Goal: Task Accomplishment & Management: Complete application form

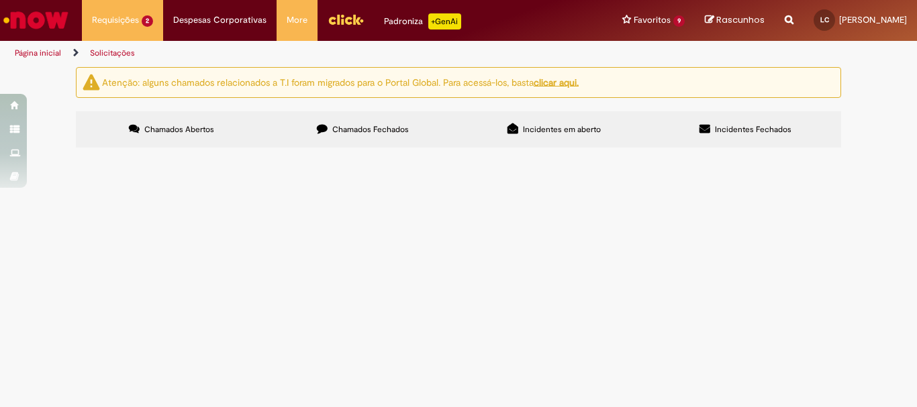
click at [0, 0] on span "bom dia! Preciso do aumento de limite e prazo desses pdvs, tenho ok do GFNS, se…" at bounding box center [0, 0] width 0 height 0
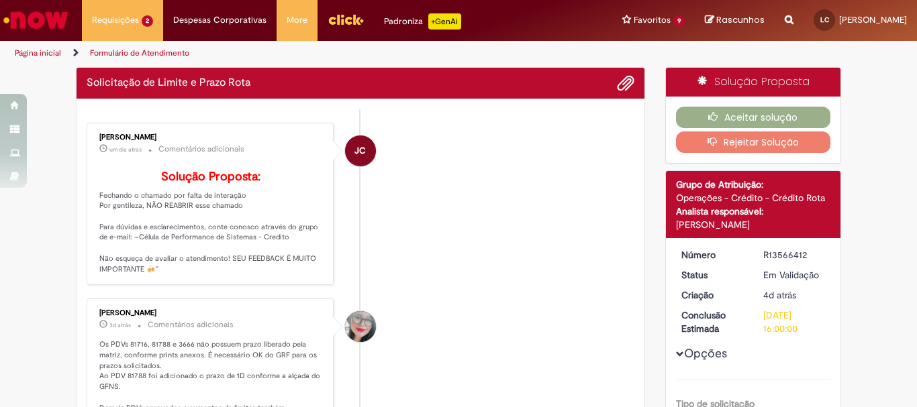
click at [179, 236] on p "Solução Proposta: Fechando o chamado por falta de interação Por gentileza, NÃO …" at bounding box center [211, 222] width 224 height 104
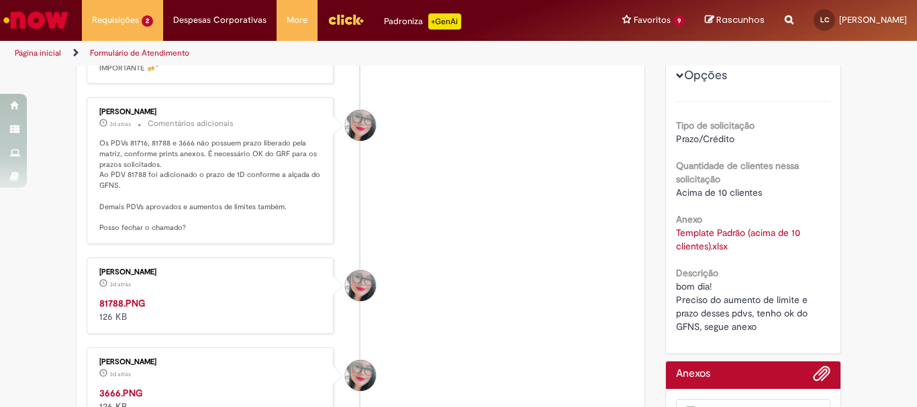
scroll to position [346, 0]
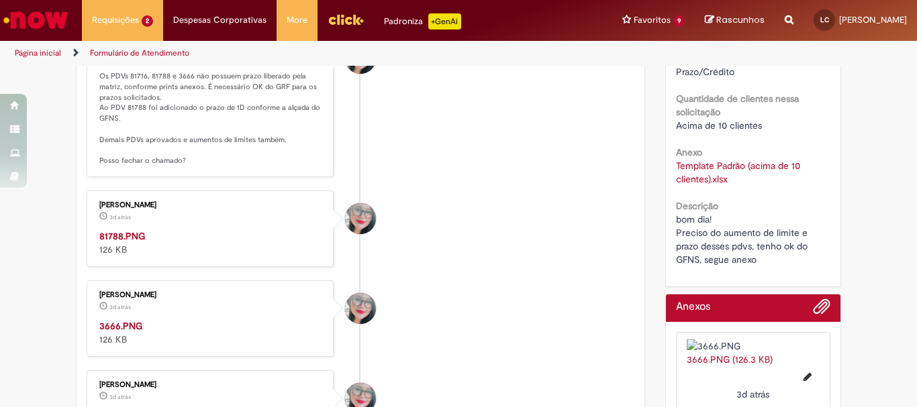
click at [130, 97] on p "Os PDVs 81716, 81788 e 3666 não possuem prazo liberado pela matriz, conforme pr…" at bounding box center [211, 118] width 224 height 95
copy p "81716"
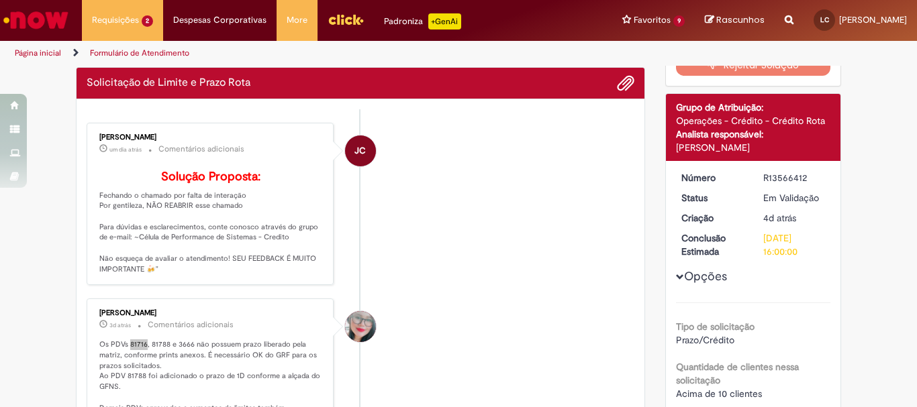
scroll to position [211, 0]
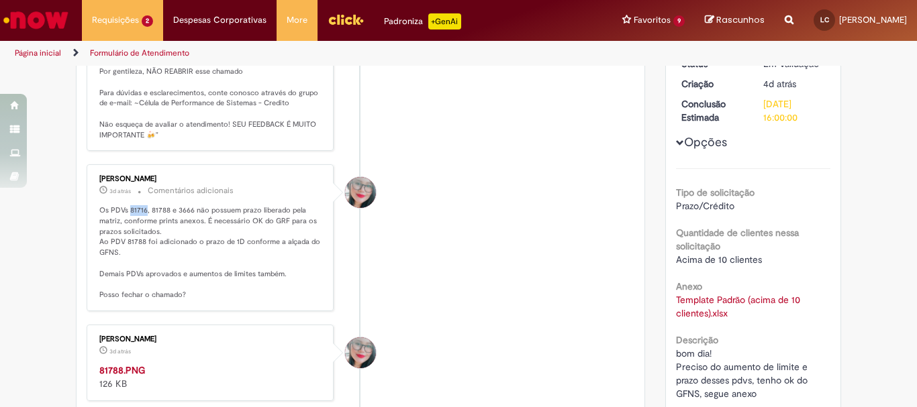
click at [730, 298] on link "Template Padrão (acima de 10 clientes).xlsx" at bounding box center [739, 307] width 127 height 26
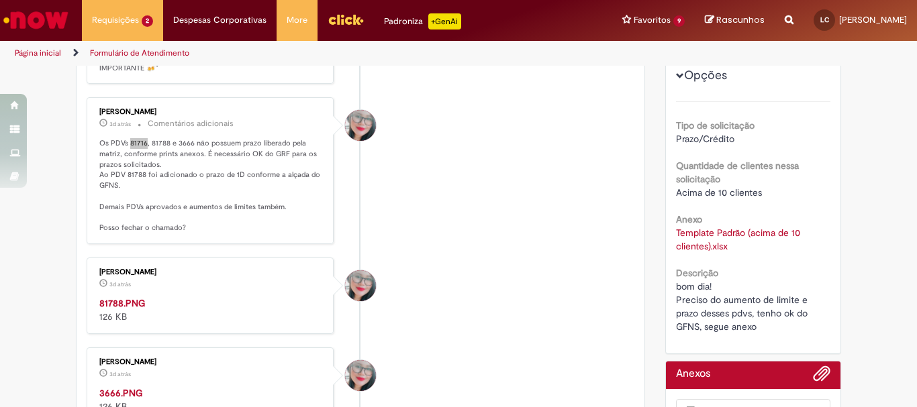
scroll to position [346, 0]
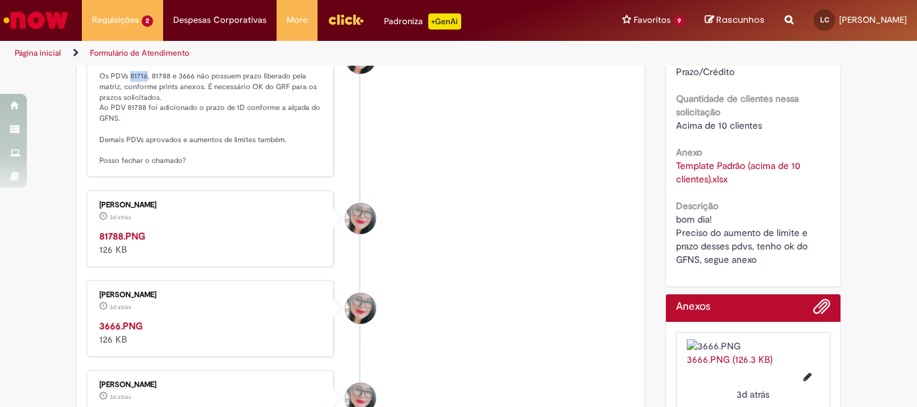
click at [236, 230] on img "Histórico de tíquete" at bounding box center [211, 230] width 224 height 0
click at [156, 99] on p "Os PDVs 81716, 81788 e 3666 não possuem prazo liberado pela matriz, conforme pr…" at bounding box center [211, 118] width 224 height 95
click at [154, 94] on p "Os PDVs 81716, 81788 e 3666 não possuem prazo liberado pela matriz, conforme pr…" at bounding box center [211, 118] width 224 height 95
click at [182, 92] on p "Os PDVs 81716, 81788 e 3666 não possuem prazo liberado pela matriz, conforme pr…" at bounding box center [211, 118] width 224 height 95
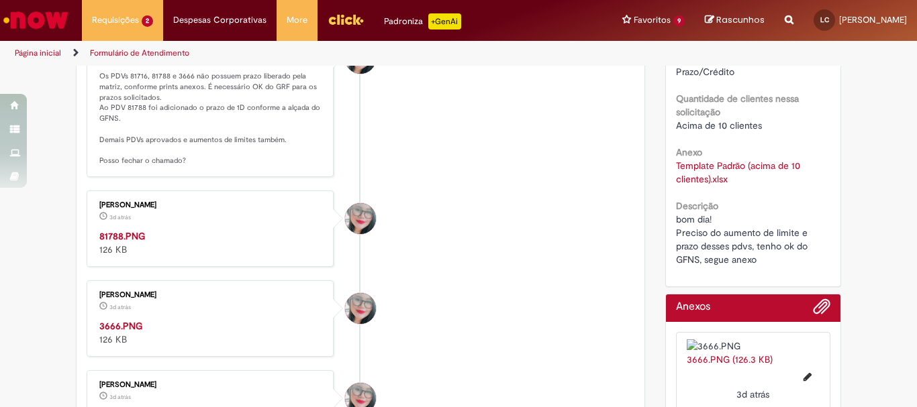
click at [168, 95] on p "Os PDVs 81716, 81788 e 3666 não possuem prazo liberado pela matriz, conforme pr…" at bounding box center [211, 118] width 224 height 95
drag, startPoint x: 170, startPoint y: 95, endPoint x: 193, endPoint y: 96, distance: 22.8
click at [193, 96] on p "Os PDVs 81716, 81788 e 3666 não possuem prazo liberado pela matriz, conforme pr…" at bounding box center [211, 118] width 224 height 95
click at [193, 95] on p "Os PDVs 81716, 81788 e 3666 não possuem prazo liberado pela matriz, conforme pr…" at bounding box center [211, 118] width 224 height 95
drag, startPoint x: 189, startPoint y: 93, endPoint x: 115, endPoint y: 107, distance: 75.3
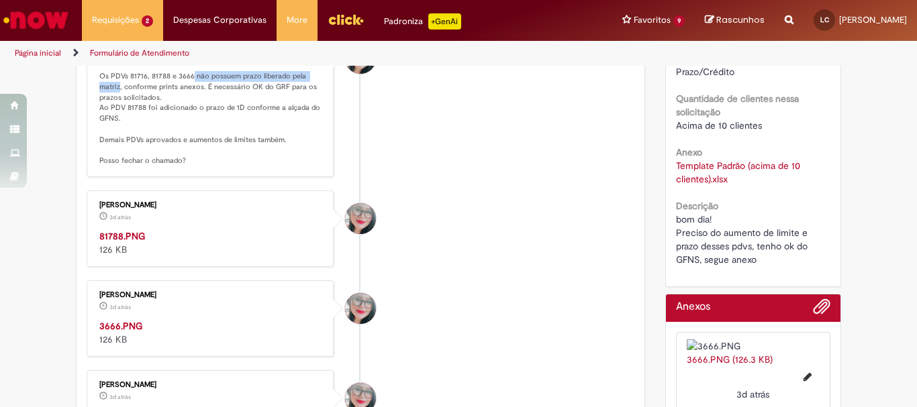
click at [115, 107] on p "Os PDVs 81716, 81788 e 3666 não possuem prazo liberado pela matriz, conforme pr…" at bounding box center [211, 118] width 224 height 95
copy p "não possuem prazo liberado pela matriz"
click at [174, 95] on p "Os PDVs 81716, 81788 e 3666 não possuem prazo liberado pela matriz, conforme pr…" at bounding box center [211, 118] width 224 height 95
click at [136, 99] on p "Os PDVs 81716, 81788 e 3666 não possuem prazo liberado pela matriz, conforme pr…" at bounding box center [211, 118] width 224 height 95
drag, startPoint x: 124, startPoint y: 93, endPoint x: 191, endPoint y: 86, distance: 68.1
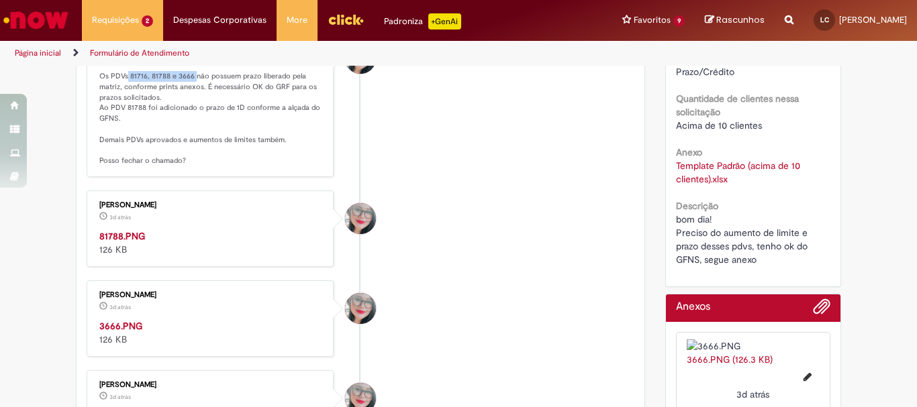
click at [191, 86] on div "Franciele Fernanda Melo dos Santos 3d atrás 3 dias atrás Comentários adicionais…" at bounding box center [210, 103] width 239 height 138
click at [841, 203] on div "Solução Proposta Aceitar solução Rejeitar Solução Detalhes do tíquete Grupo de …" at bounding box center [753, 187] width 197 height 932
click at [133, 97] on p "Os PDVs 81716, 81788 e 3666 não possuem prazo liberado pela matriz, conforme pr…" at bounding box center [211, 118] width 224 height 95
copy p "81716"
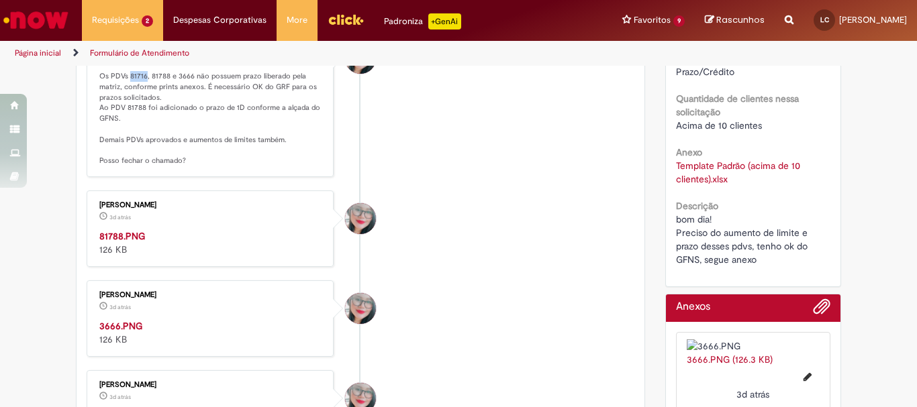
click at [181, 100] on p "Os PDVs 81716, 81788 e 3666 não possuem prazo liberado pela matriz, conforme pr…" at bounding box center [211, 118] width 224 height 95
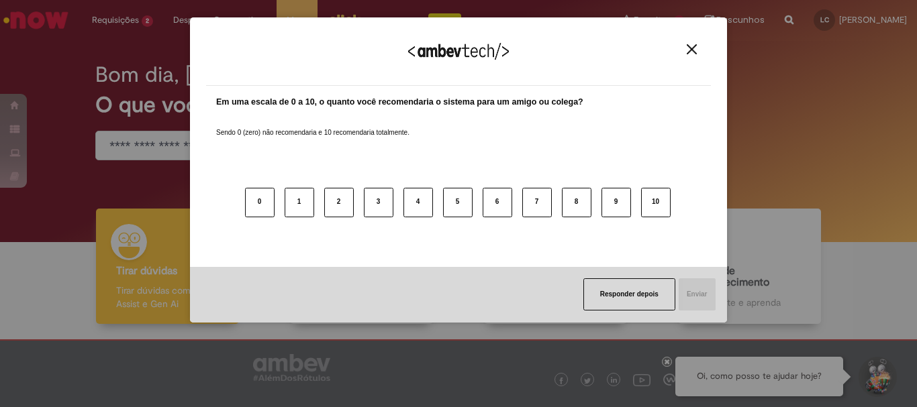
click at [691, 51] on img "Close" at bounding box center [692, 49] width 10 height 10
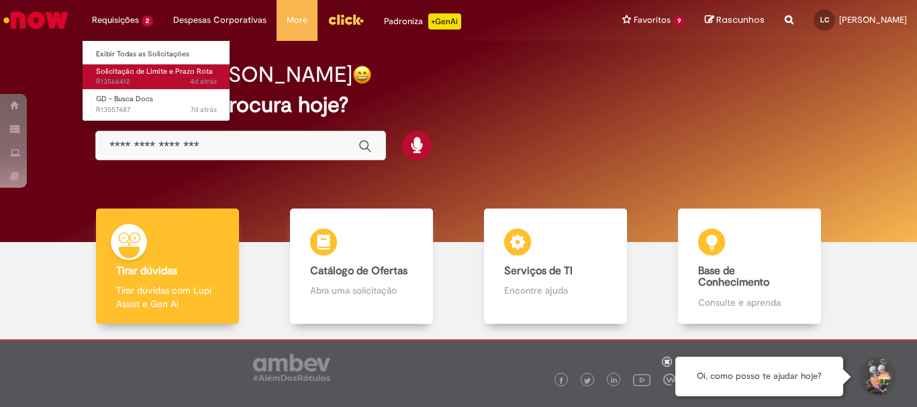
click at [138, 81] on span "4d atrás 4 dias atrás R13566412" at bounding box center [156, 82] width 121 height 11
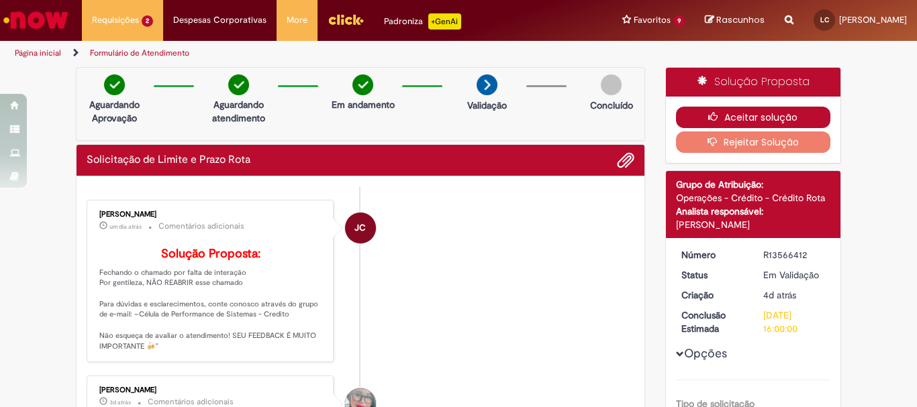
click at [729, 115] on button "Aceitar solução" at bounding box center [753, 117] width 155 height 21
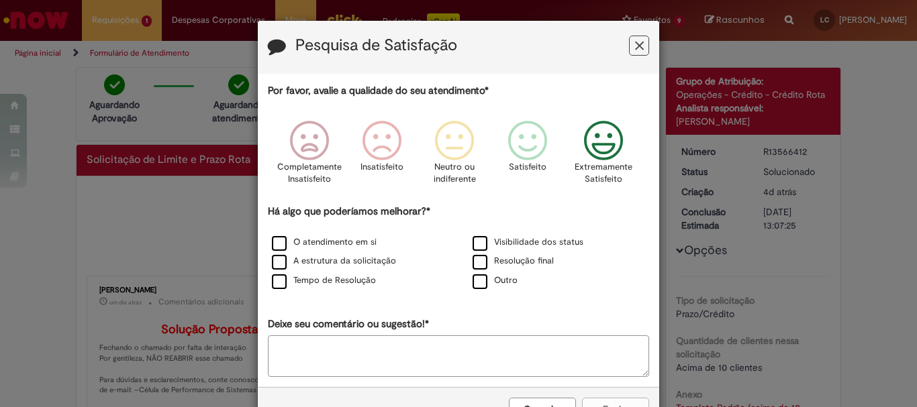
click at [588, 142] on icon "Feedback" at bounding box center [604, 141] width 50 height 40
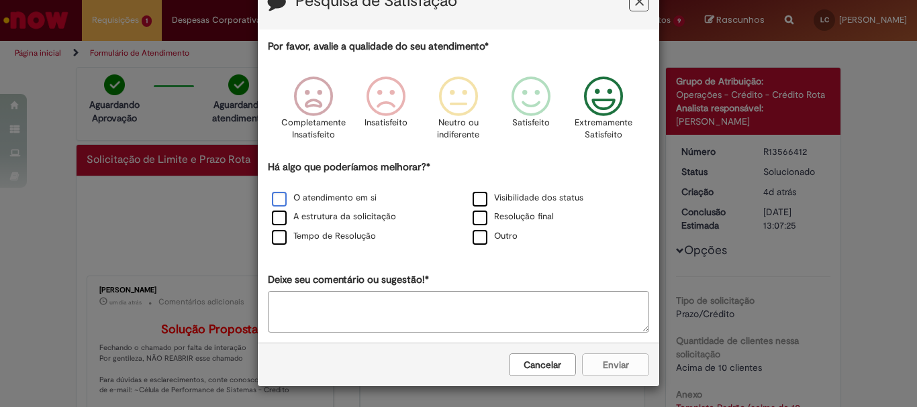
click at [275, 195] on label "O atendimento em si" at bounding box center [324, 198] width 105 height 13
click at [630, 366] on button "Enviar" at bounding box center [615, 365] width 67 height 23
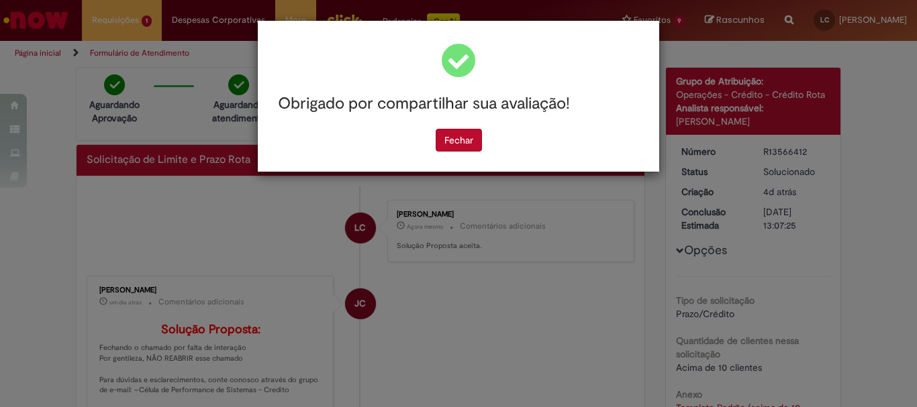
scroll to position [0, 0]
click at [467, 137] on button "Fechar" at bounding box center [459, 140] width 46 height 23
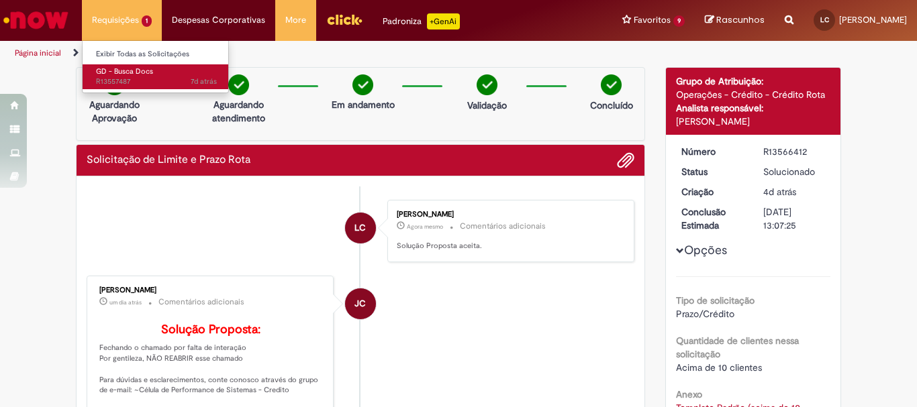
click at [140, 77] on link "GD - Busca Docs 7d atrás 7 dias atrás R13557487" at bounding box center [157, 76] width 148 height 25
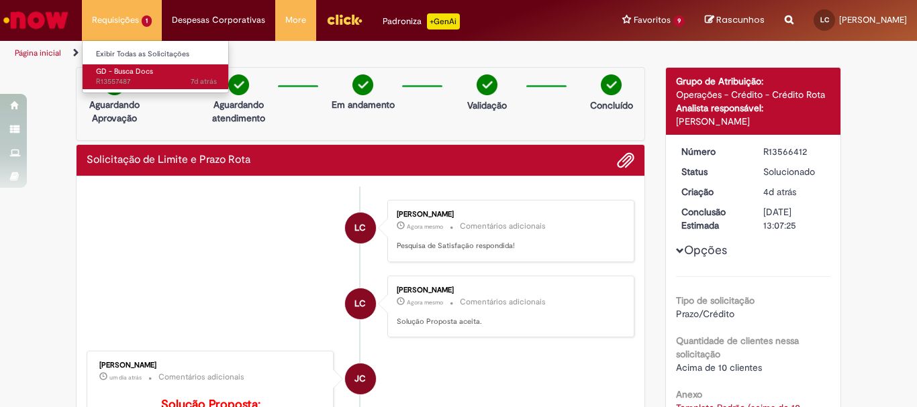
click at [146, 78] on span "7d atrás 7 dias atrás R13557487" at bounding box center [156, 82] width 121 height 11
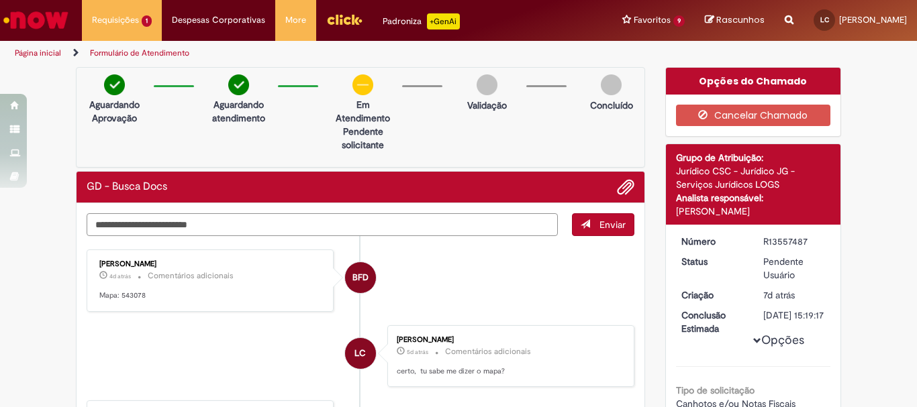
click at [426, 219] on textarea "Digite sua mensagem aqui..." at bounding box center [322, 224] width 471 height 23
type textarea "**********"
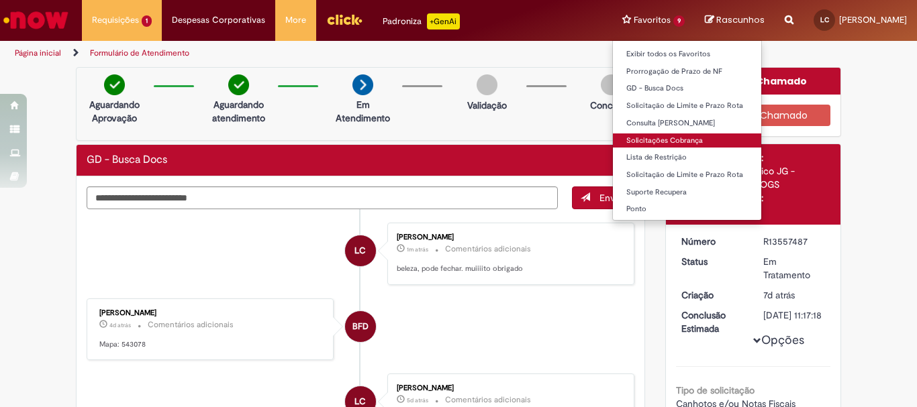
click at [632, 134] on link "Solicitações Cobrança" at bounding box center [687, 141] width 148 height 15
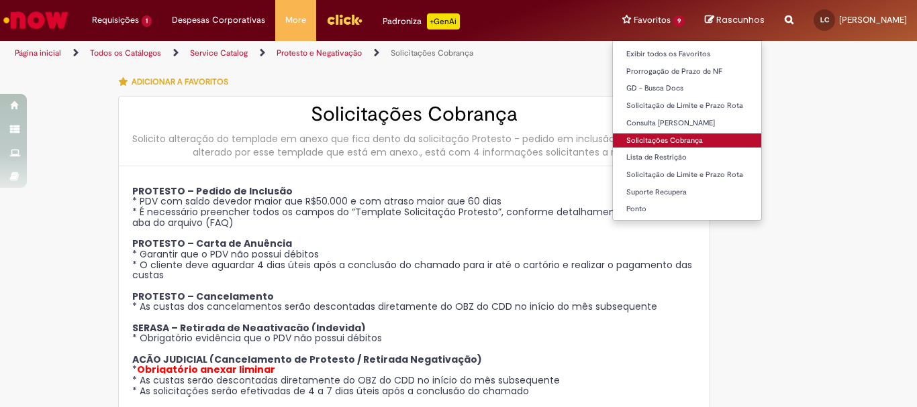
type input "********"
type input "**********"
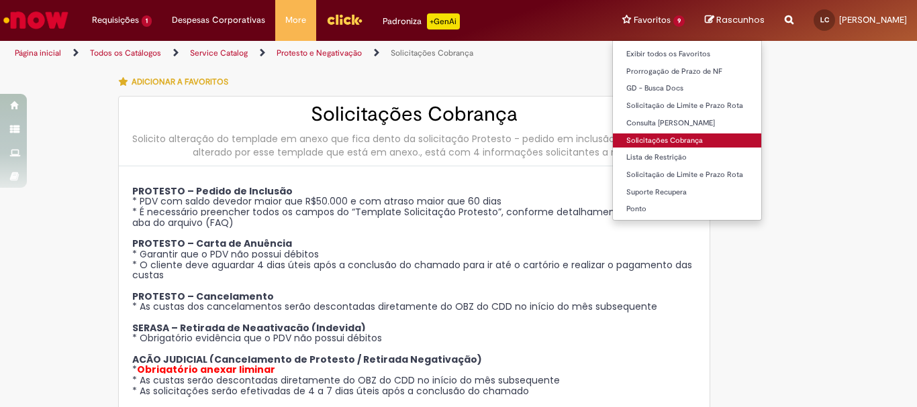
type input "**********"
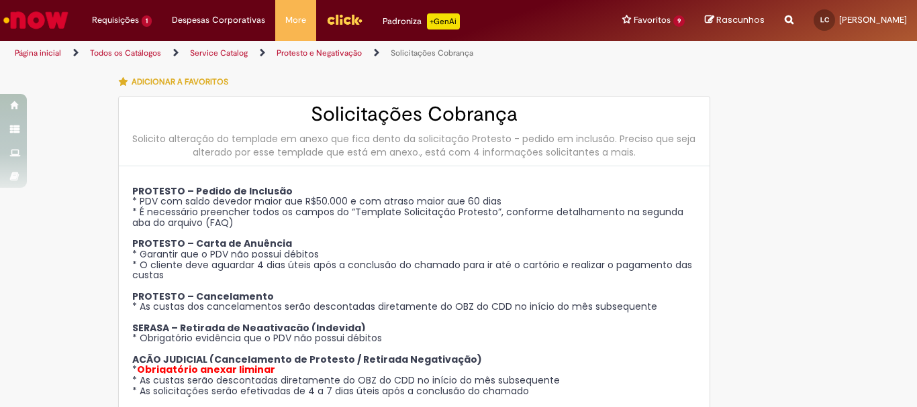
click at [785, 17] on icon "Search from all sources" at bounding box center [789, 12] width 9 height 24
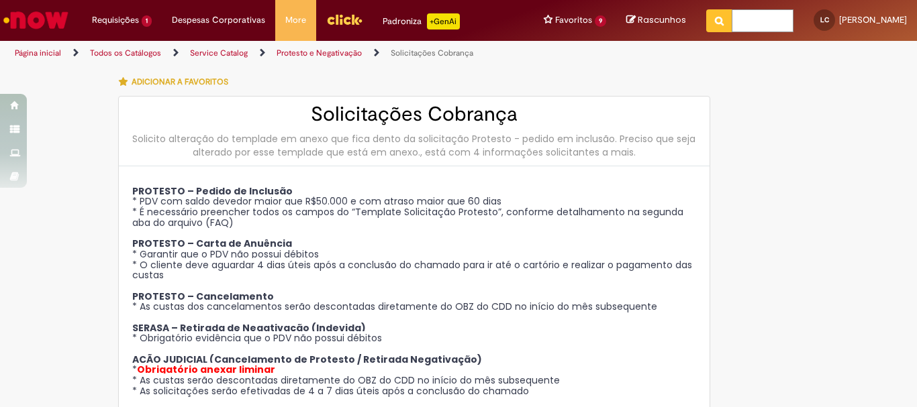
click at [732, 27] on input "text" at bounding box center [763, 20] width 62 height 23
click at [763, 92] on div at bounding box center [785, 82] width 131 height 28
